Goal: Information Seeking & Learning: Compare options

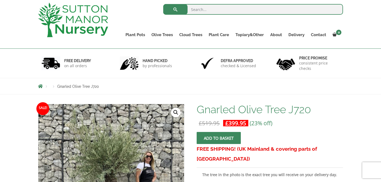
scroll to position [14, 0]
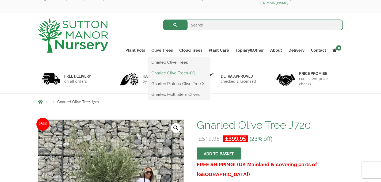
click at [164, 73] on link "Gnarled Olive Trees XXL" at bounding box center [179, 73] width 62 height 8
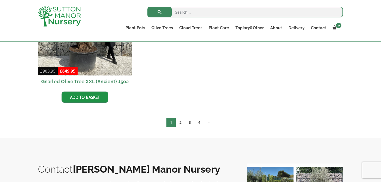
scroll to position [1001, 0]
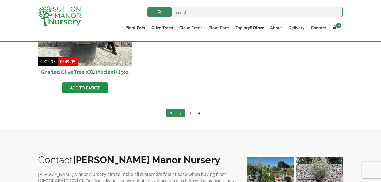
click at [180, 112] on link "2" at bounding box center [180, 113] width 9 height 9
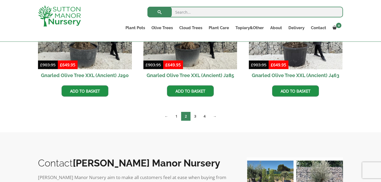
scroll to position [881, 0]
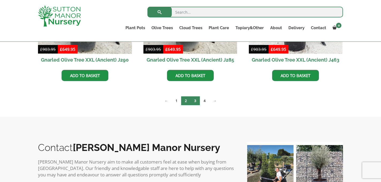
click at [197, 100] on link "3" at bounding box center [195, 100] width 9 height 9
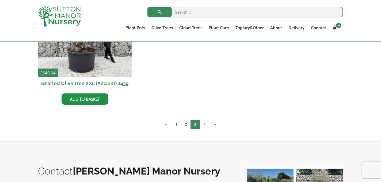
scroll to position [858, 0]
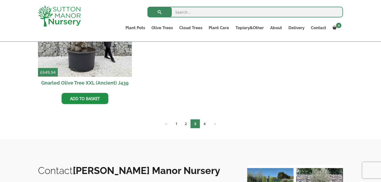
click at [204, 128] on nav "← 1 2 3 4 →" at bounding box center [190, 124] width 305 height 11
click at [205, 124] on link "4" at bounding box center [204, 123] width 9 height 9
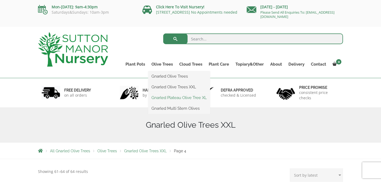
click at [166, 96] on link "Gnarled Plateau Olive Tree XL" at bounding box center [179, 98] width 62 height 8
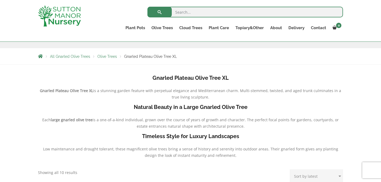
scroll to position [33, 0]
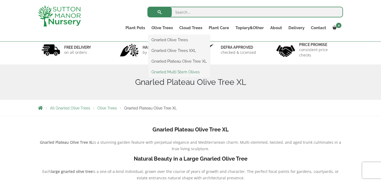
click at [169, 70] on link "Gnarled Multi Stem Olives" at bounding box center [179, 72] width 62 height 8
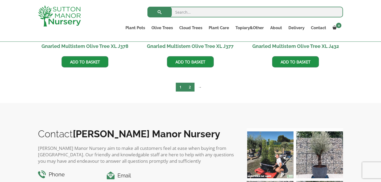
scroll to position [990, 0]
click at [190, 87] on link "2" at bounding box center [189, 87] width 9 height 9
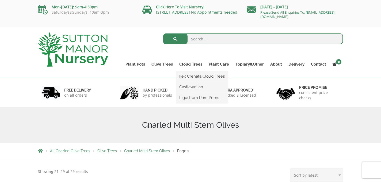
click at [190, 81] on li "Ilex Crenata Cloud Trees" at bounding box center [202, 76] width 52 height 11
click at [192, 76] on link "Ilex Crenata Cloud Trees" at bounding box center [202, 76] width 52 height 8
